Goal: Transaction & Acquisition: Purchase product/service

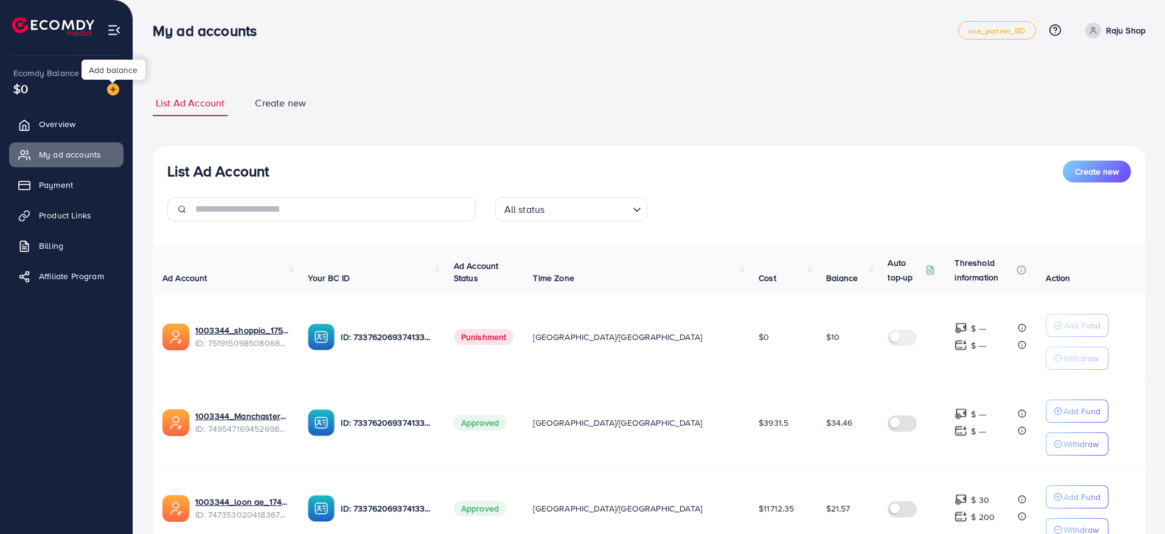
click at [115, 91] on img at bounding box center [113, 89] width 12 height 12
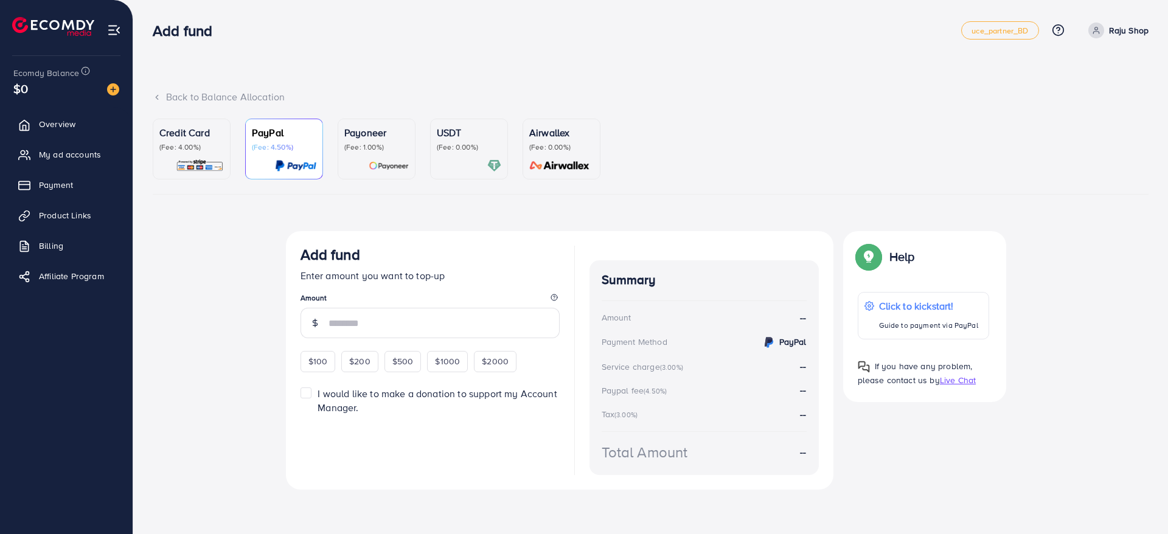
click at [187, 142] on p "(Fee: 4.00%)" at bounding box center [191, 147] width 65 height 10
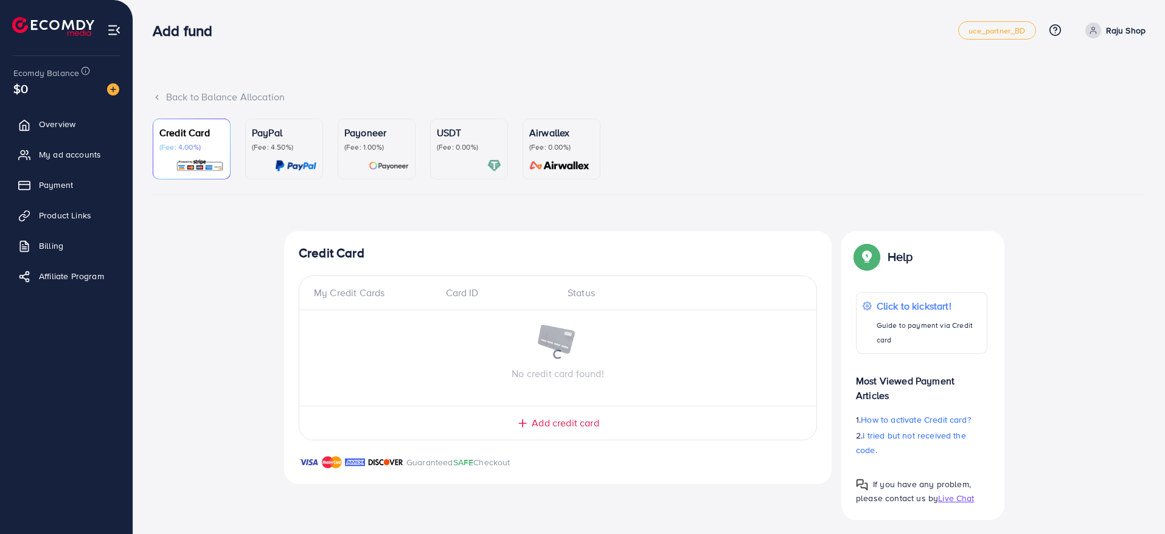
drag, startPoint x: 293, startPoint y: 97, endPoint x: 323, endPoint y: 92, distance: 30.2
click at [323, 92] on div "Back to Balance Allocation" at bounding box center [649, 97] width 993 height 14
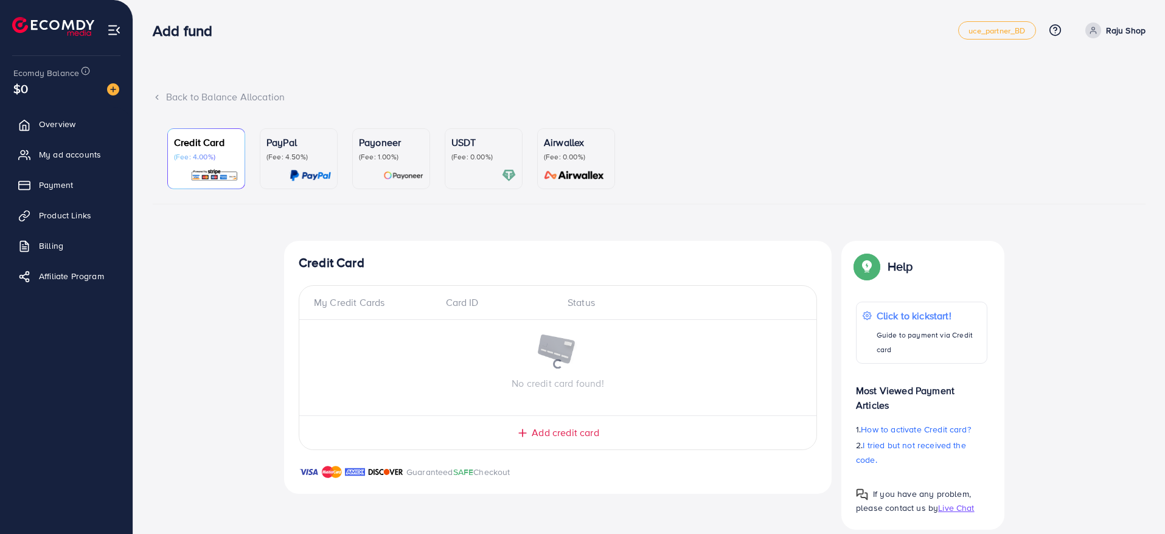
click at [323, 92] on div "Back to Balance Allocation" at bounding box center [649, 97] width 993 height 14
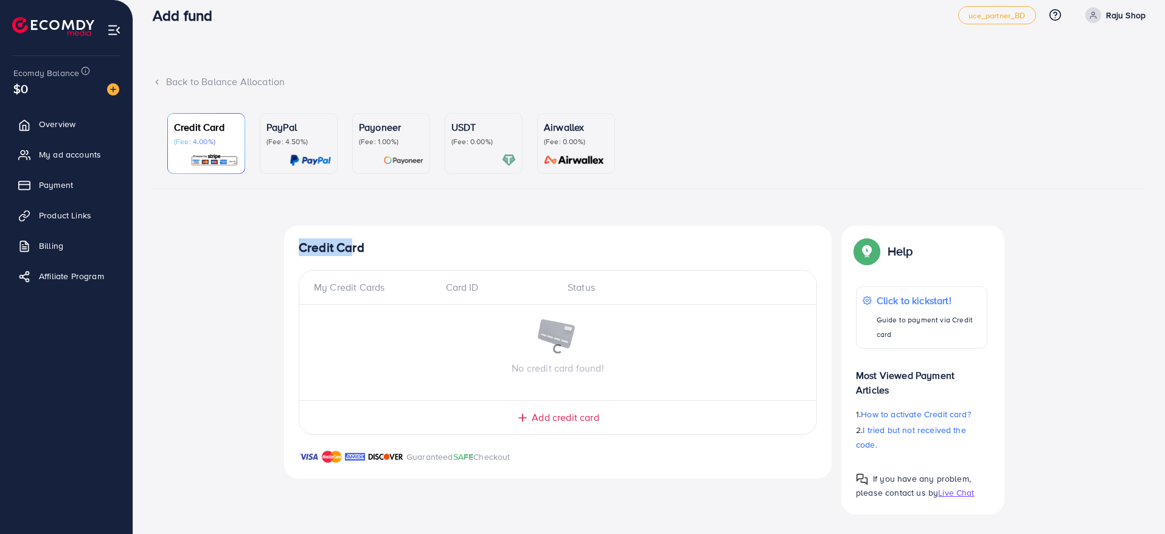
drag, startPoint x: 297, startPoint y: 245, endPoint x: 351, endPoint y: 244, distance: 53.6
click at [351, 244] on div "Credit Card My Credit Cards Card ID Status No credit card found! Add credit car…" at bounding box center [558, 352] width 548 height 253
click at [351, 244] on h4 "Credit Card" at bounding box center [558, 247] width 519 height 15
click at [251, 242] on div "Top-up Success! Thanks you for your purchase. Please check your balance again. …" at bounding box center [649, 370] width 993 height 288
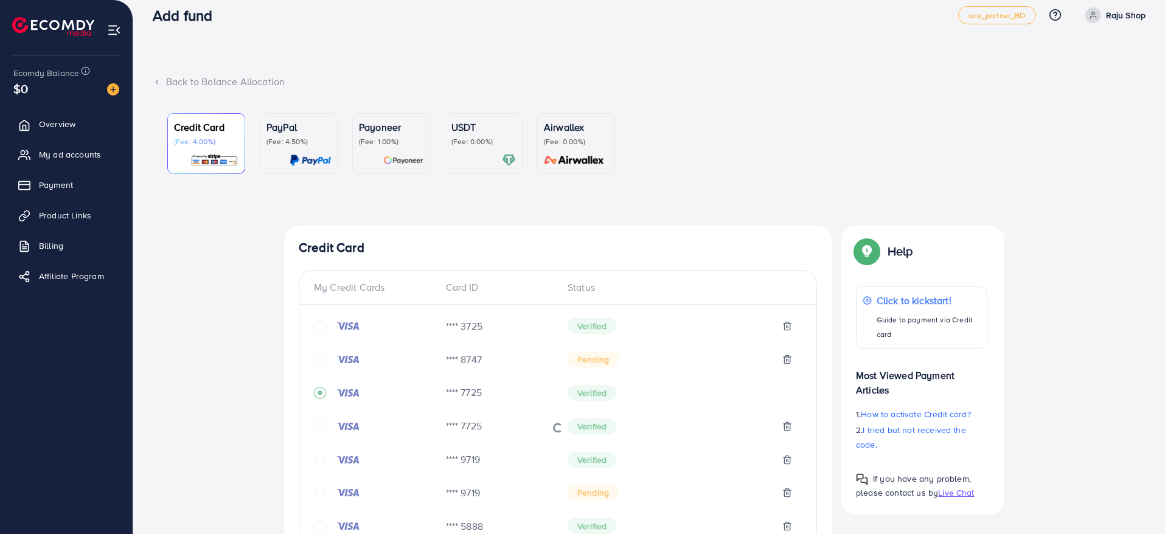
scroll to position [433, 0]
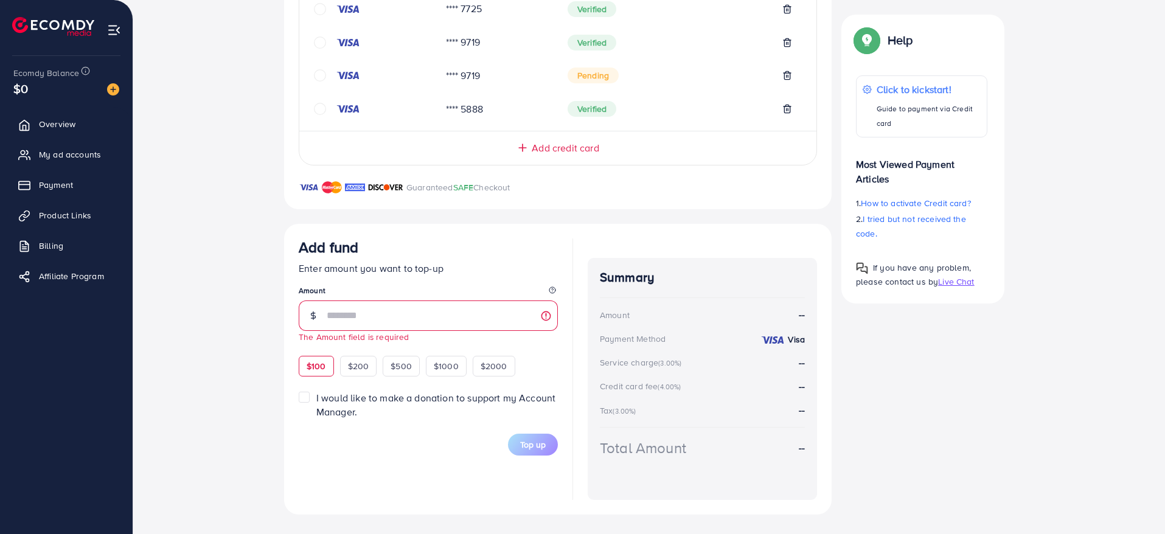
click at [309, 358] on div "$100" at bounding box center [316, 366] width 35 height 21
type input "***"
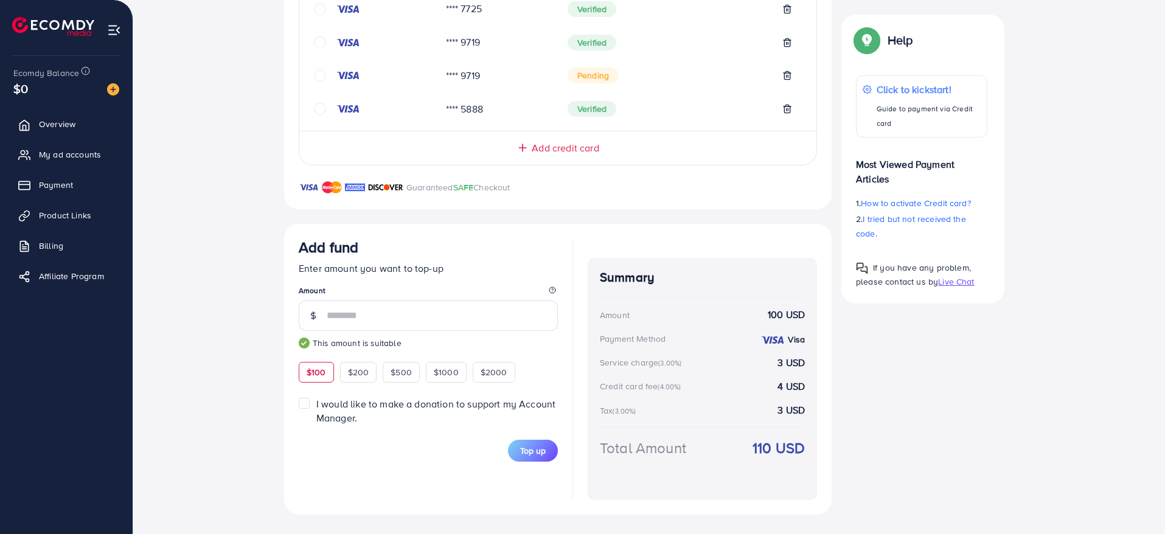
click at [490, 450] on div "Top up" at bounding box center [428, 451] width 259 height 22
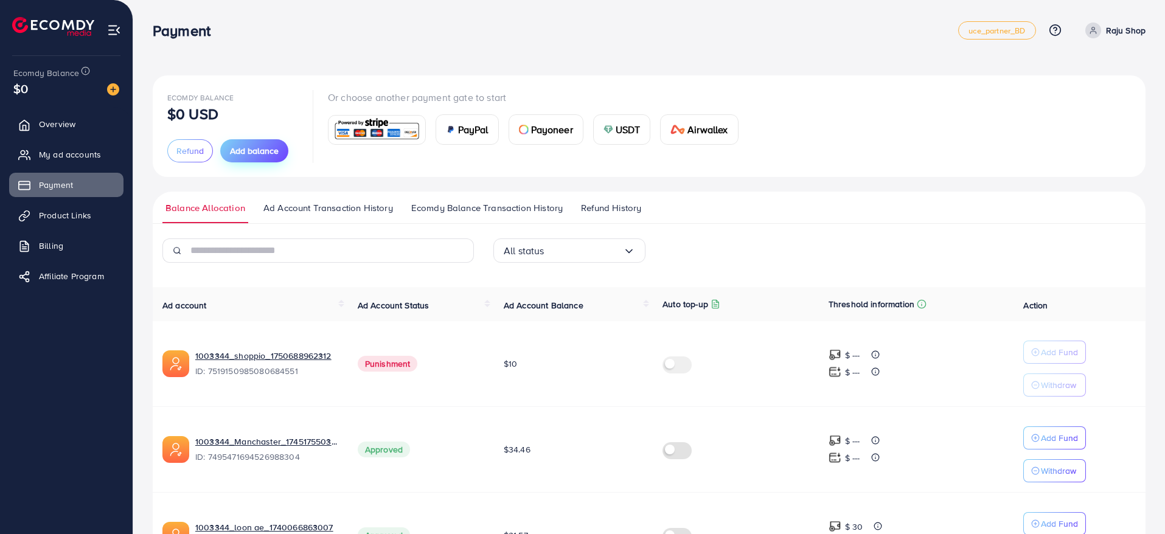
click at [248, 151] on span "Add balance" at bounding box center [254, 151] width 49 height 12
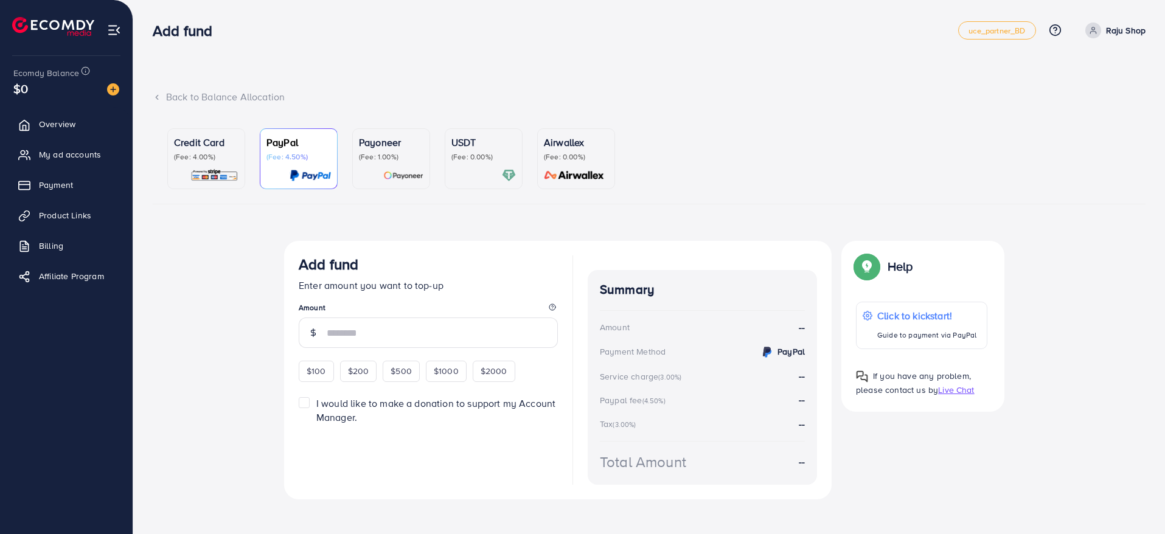
click at [198, 147] on p "Credit Card" at bounding box center [206, 142] width 65 height 15
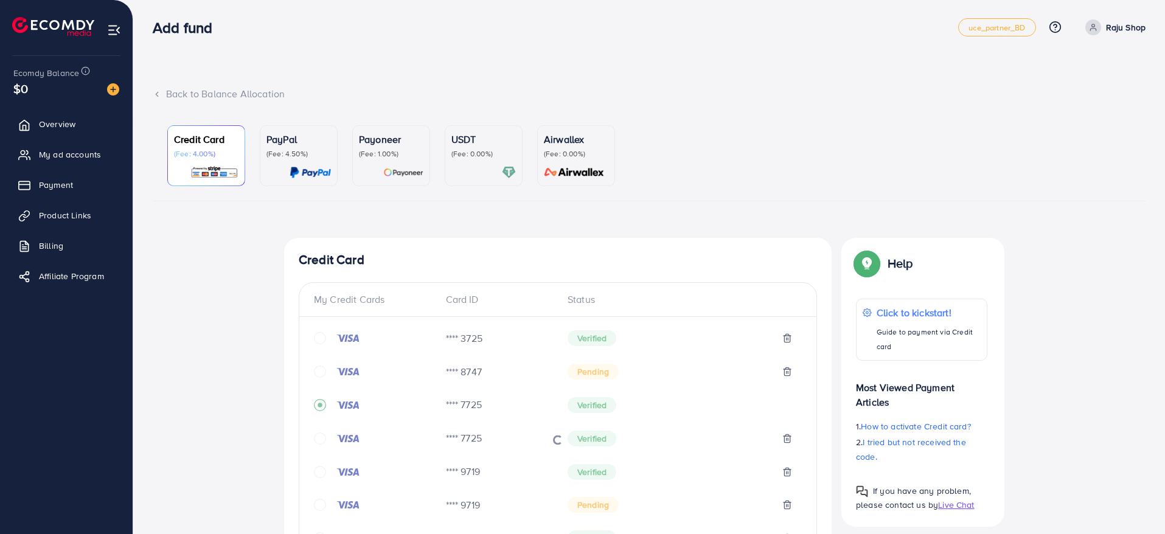
scroll to position [4, 0]
drag, startPoint x: 284, startPoint y: 240, endPoint x: 368, endPoint y: 264, distance: 87.9
click at [368, 264] on h4 "Credit Card" at bounding box center [558, 259] width 519 height 15
drag, startPoint x: 365, startPoint y: 257, endPoint x: 300, endPoint y: 253, distance: 64.7
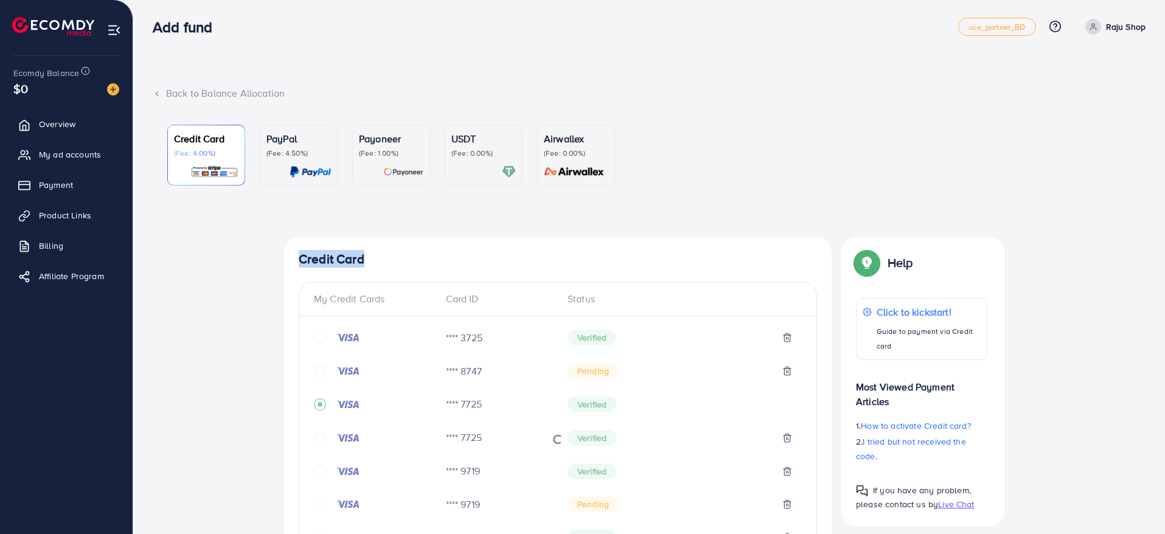
click at [300, 253] on h4 "Credit Card" at bounding box center [558, 259] width 519 height 15
drag, startPoint x: 300, startPoint y: 256, endPoint x: 372, endPoint y: 262, distance: 72.7
click at [372, 262] on h4 "Credit Card" at bounding box center [558, 259] width 519 height 15
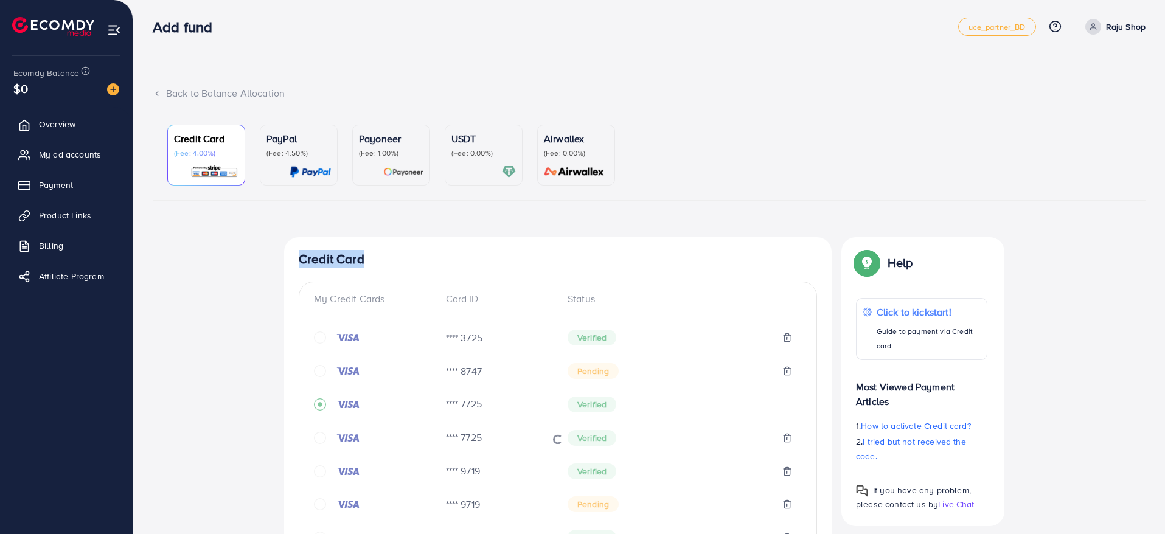
drag, startPoint x: 361, startPoint y: 256, endPoint x: 299, endPoint y: 250, distance: 62.4
click at [299, 252] on h4 "Credit Card" at bounding box center [558, 259] width 519 height 15
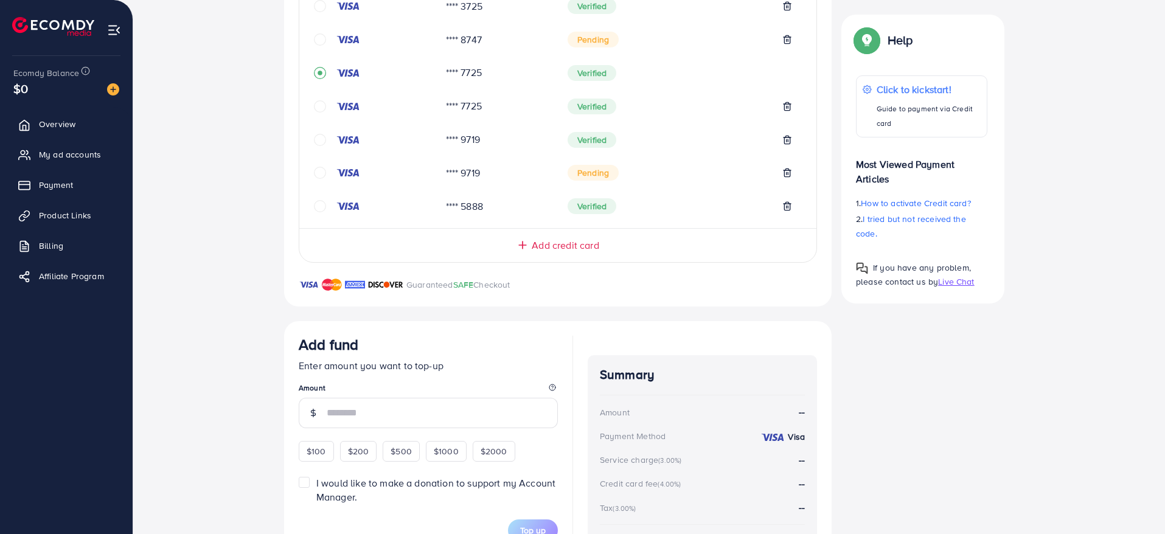
scroll to position [0, 0]
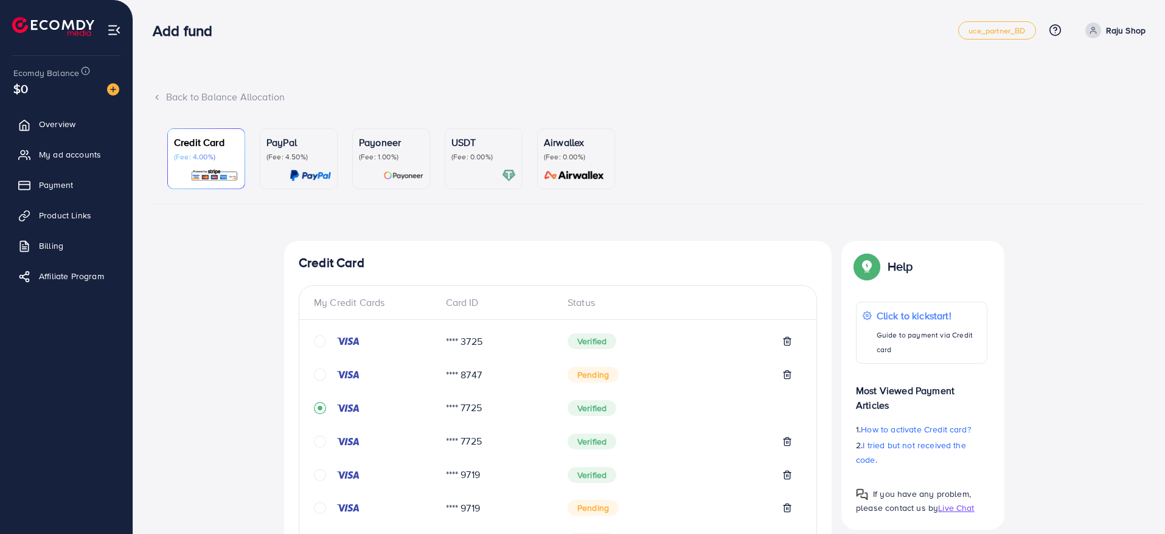
click at [243, 229] on div "Credit Card (Fee: 4.00%) PayPal (Fee: 4.50%) Payoneer (Fee: 1.00%) USDT (Fee: 0…" at bounding box center [649, 533] width 993 height 829
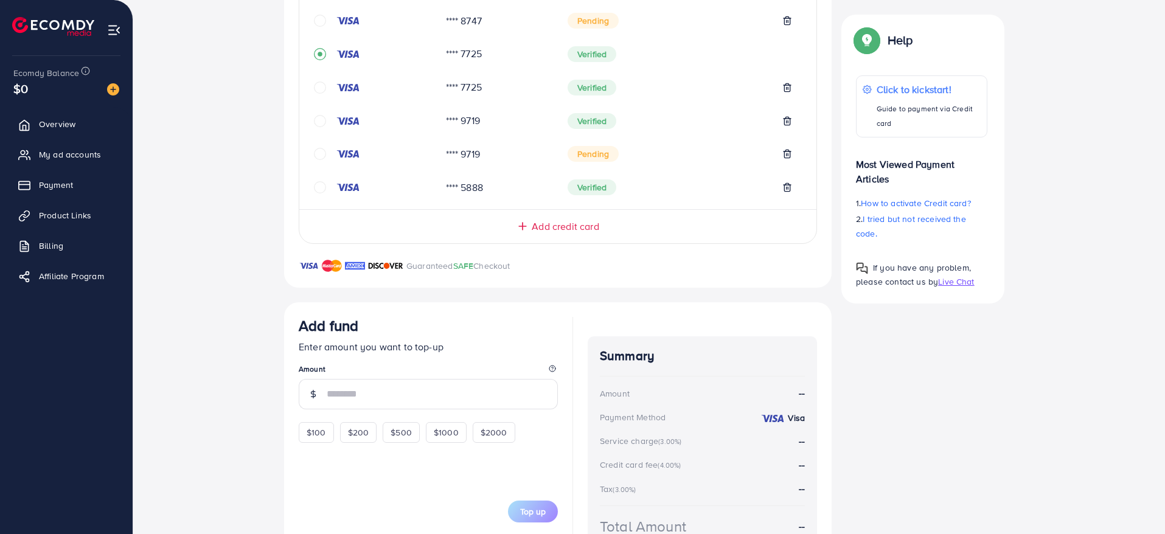
scroll to position [433, 0]
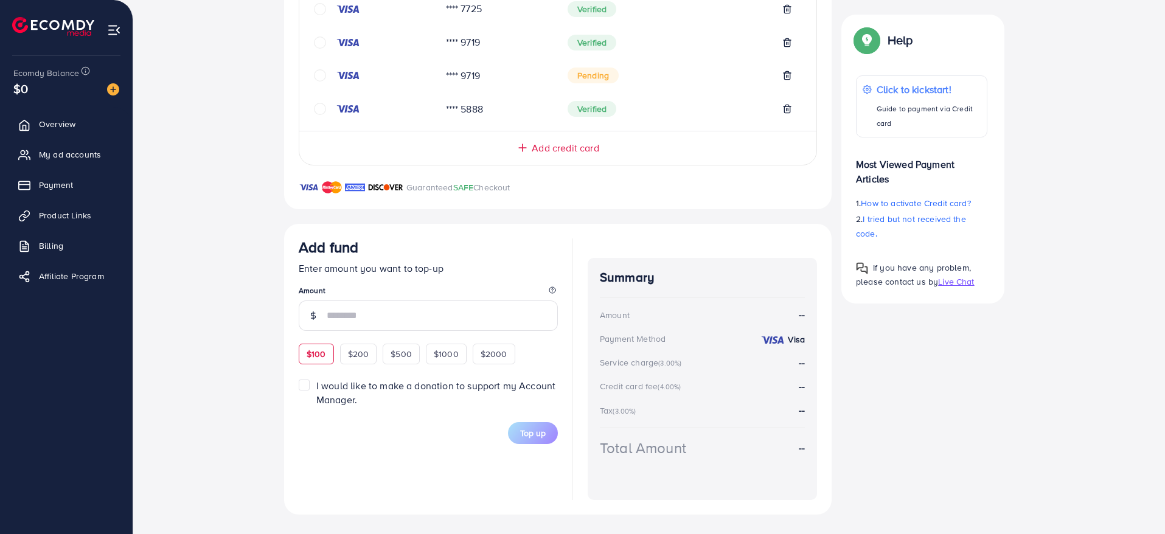
click at [309, 354] on span "$100" at bounding box center [316, 354] width 19 height 12
type input "***"
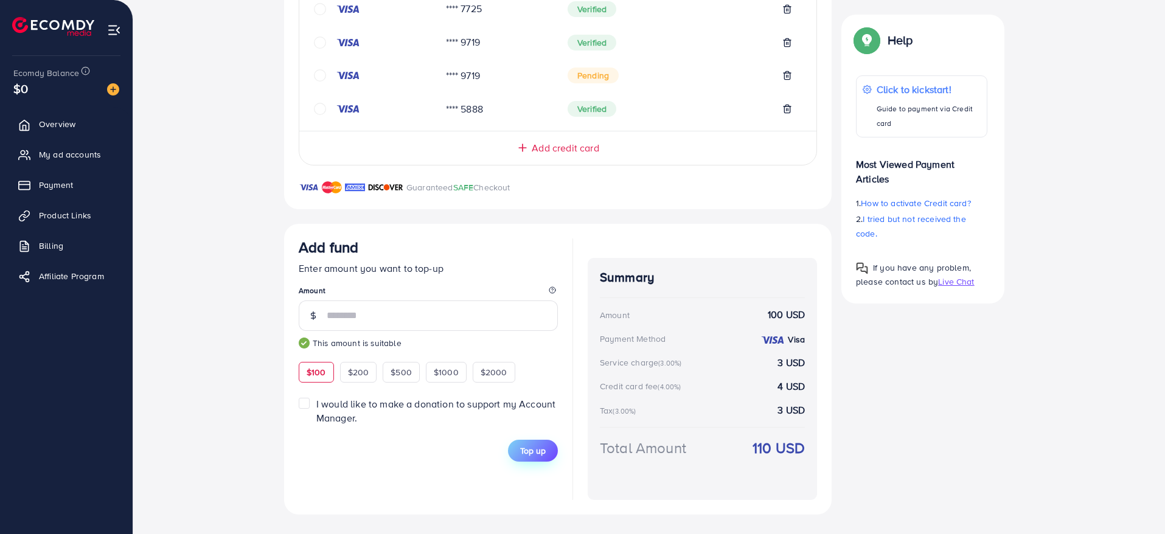
click at [519, 455] on button "Top up" at bounding box center [533, 451] width 50 height 22
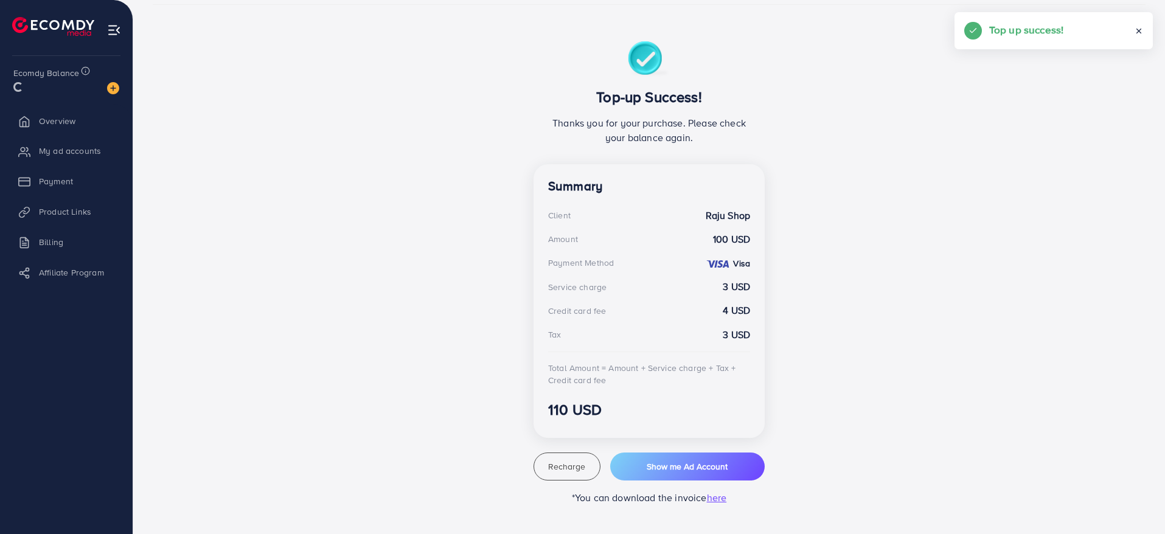
scroll to position [254, 0]
click at [652, 470] on span "Show me Ad Account" at bounding box center [687, 467] width 81 height 12
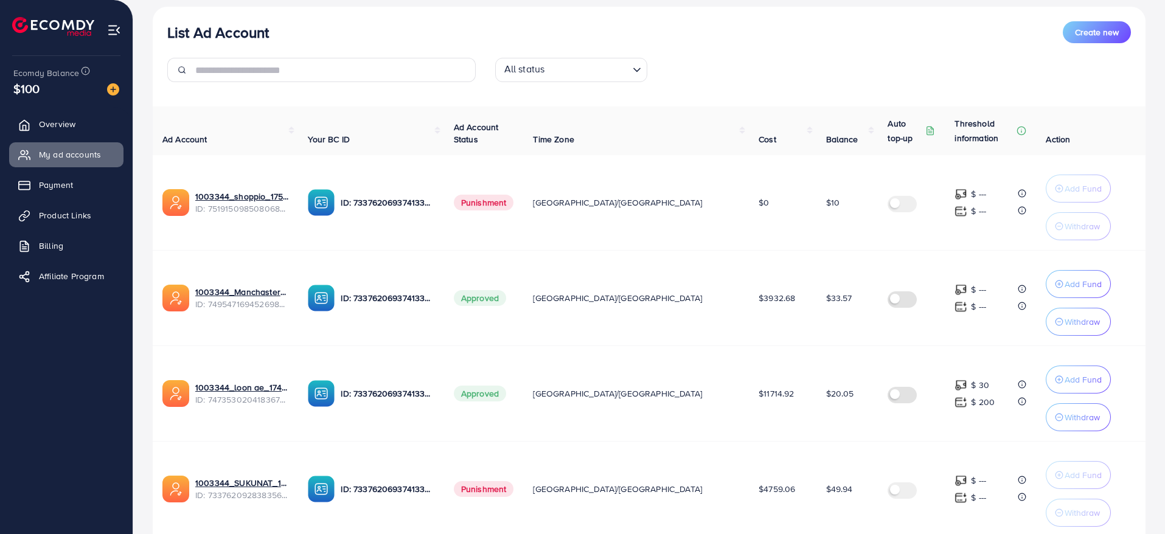
scroll to position [146, 0]
click at [263, 293] on link "1003344_Manchaster_1745175503024" at bounding box center [241, 291] width 93 height 12
click at [236, 388] on link "1003344_loon ae_1740066863007" at bounding box center [241, 387] width 93 height 12
